Goal: Task Accomplishment & Management: Manage account settings

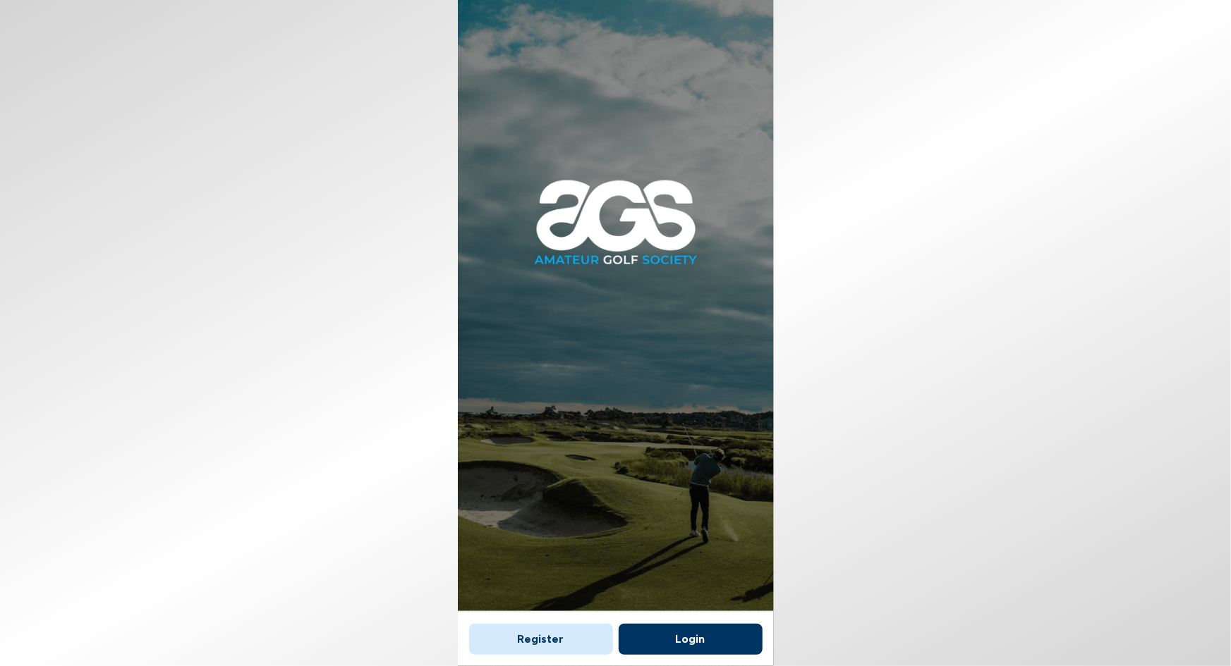
click at [702, 634] on button "Login" at bounding box center [691, 639] width 144 height 31
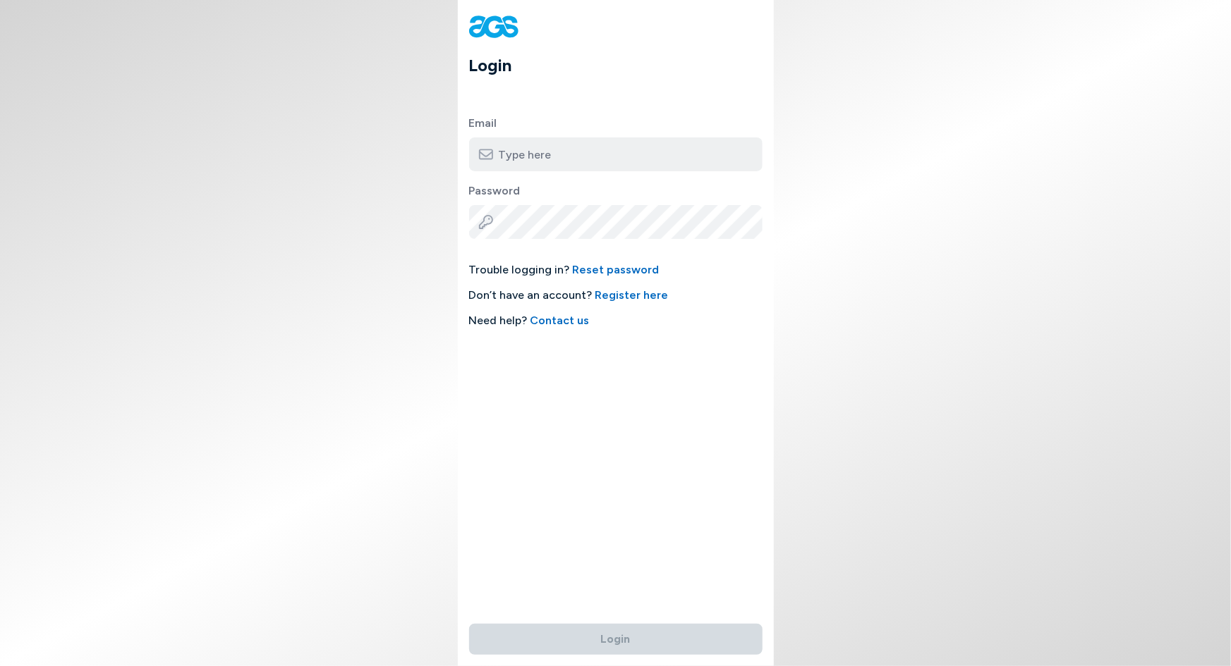
type input "[PERSON_NAME][EMAIL_ADDRESS][DOMAIN_NAME]"
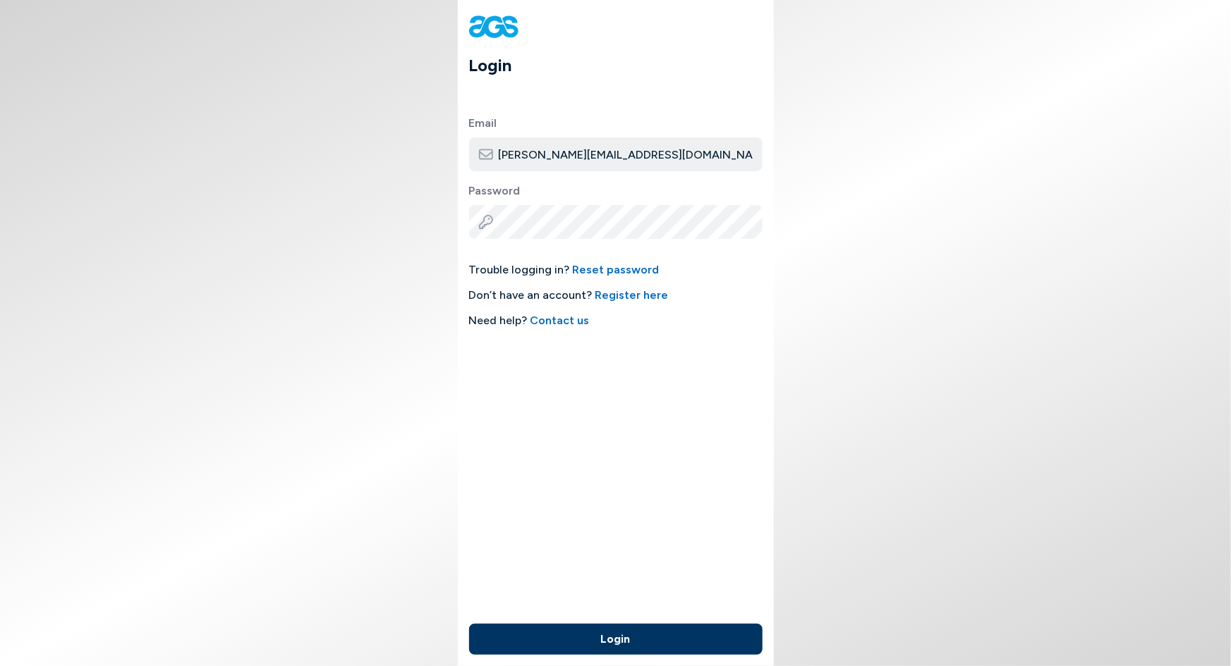
click at [601, 635] on button "Login" at bounding box center [615, 639] width 293 height 31
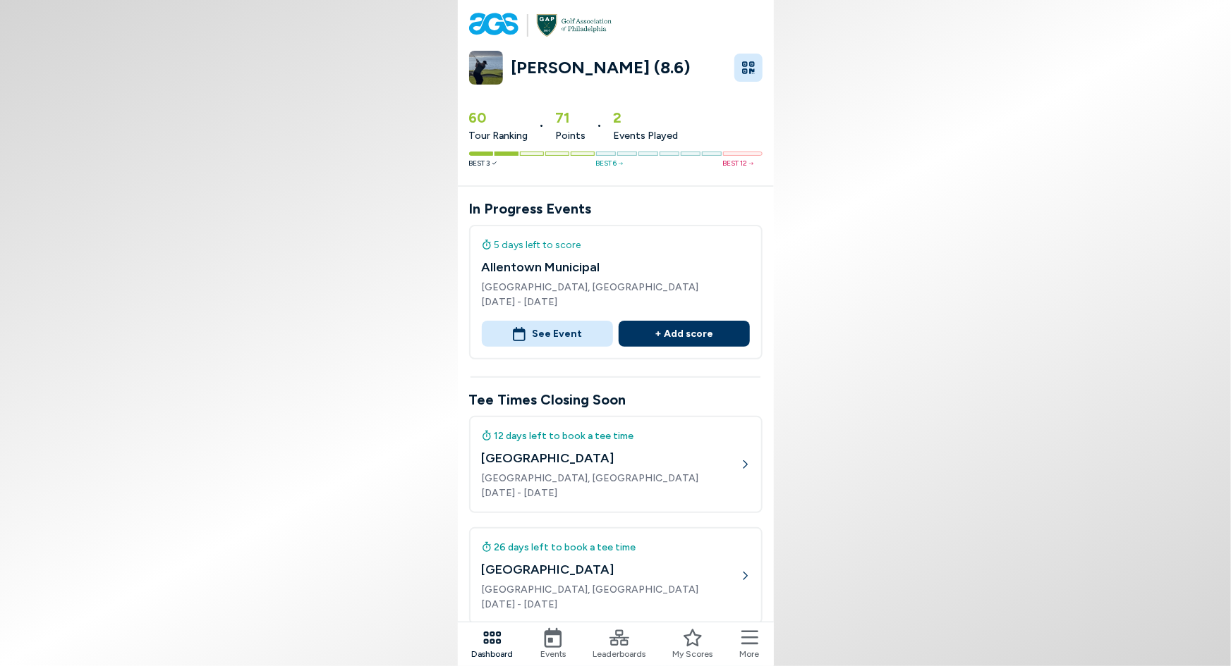
click at [552, 641] on icon at bounding box center [553, 638] width 18 height 20
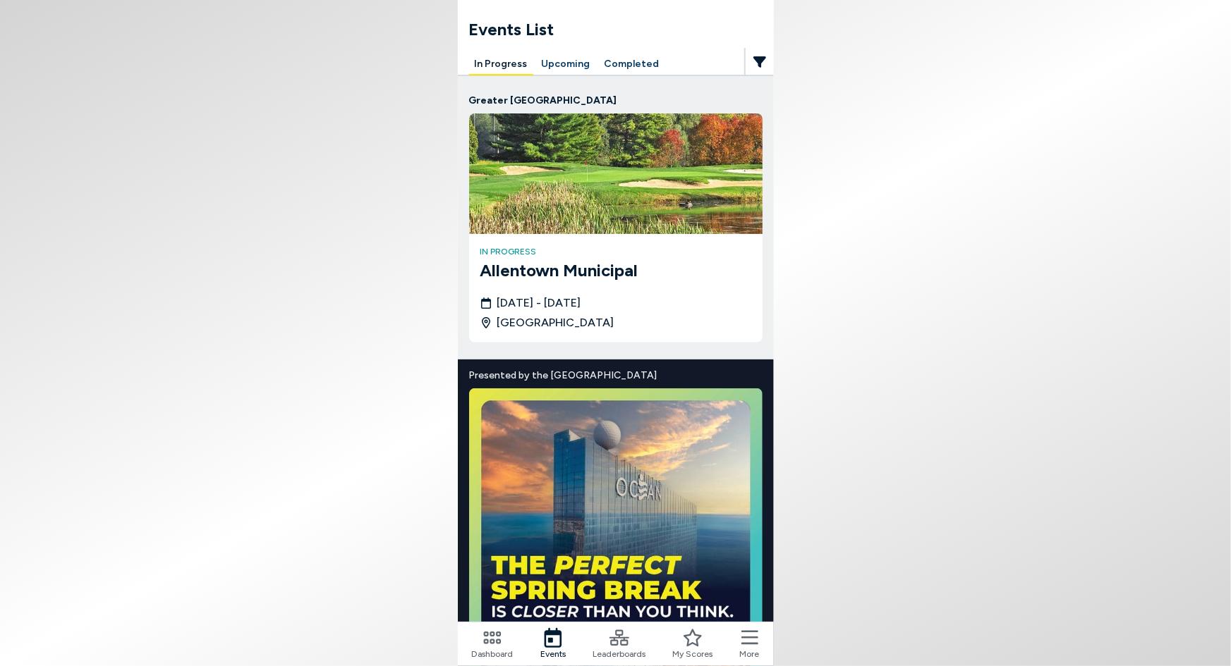
click at [552, 63] on button "Upcoming" at bounding box center [566, 65] width 60 height 22
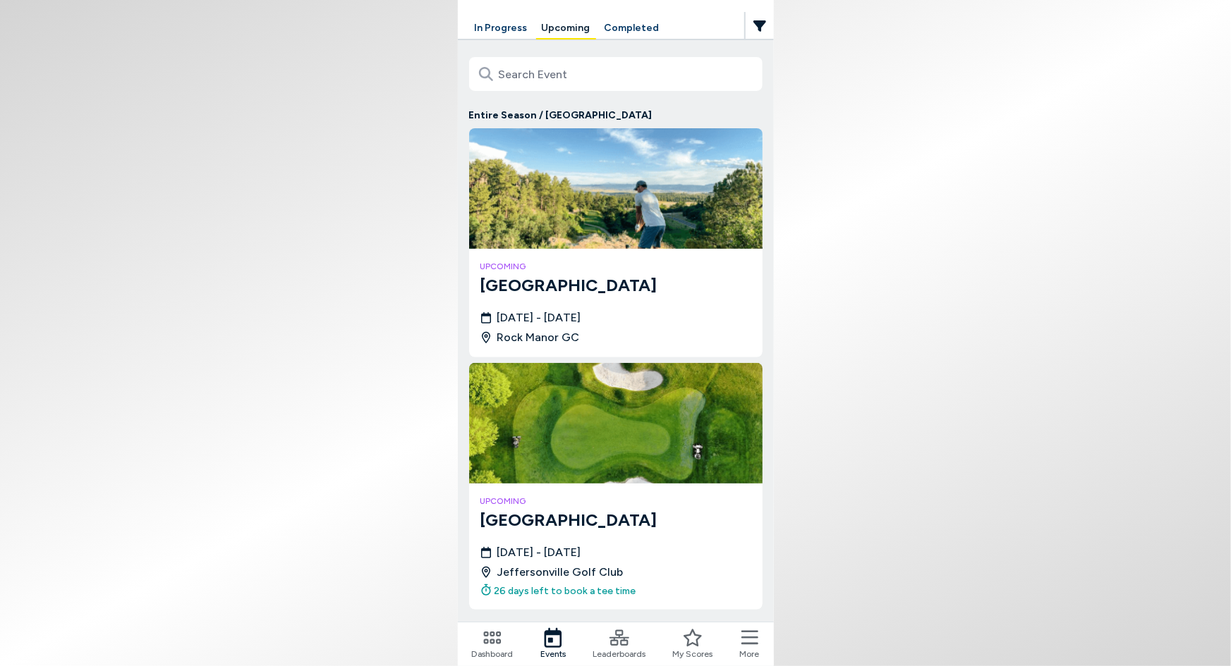
scroll to position [72, 0]
